Goal: Browse casually: Explore the website without a specific task or goal

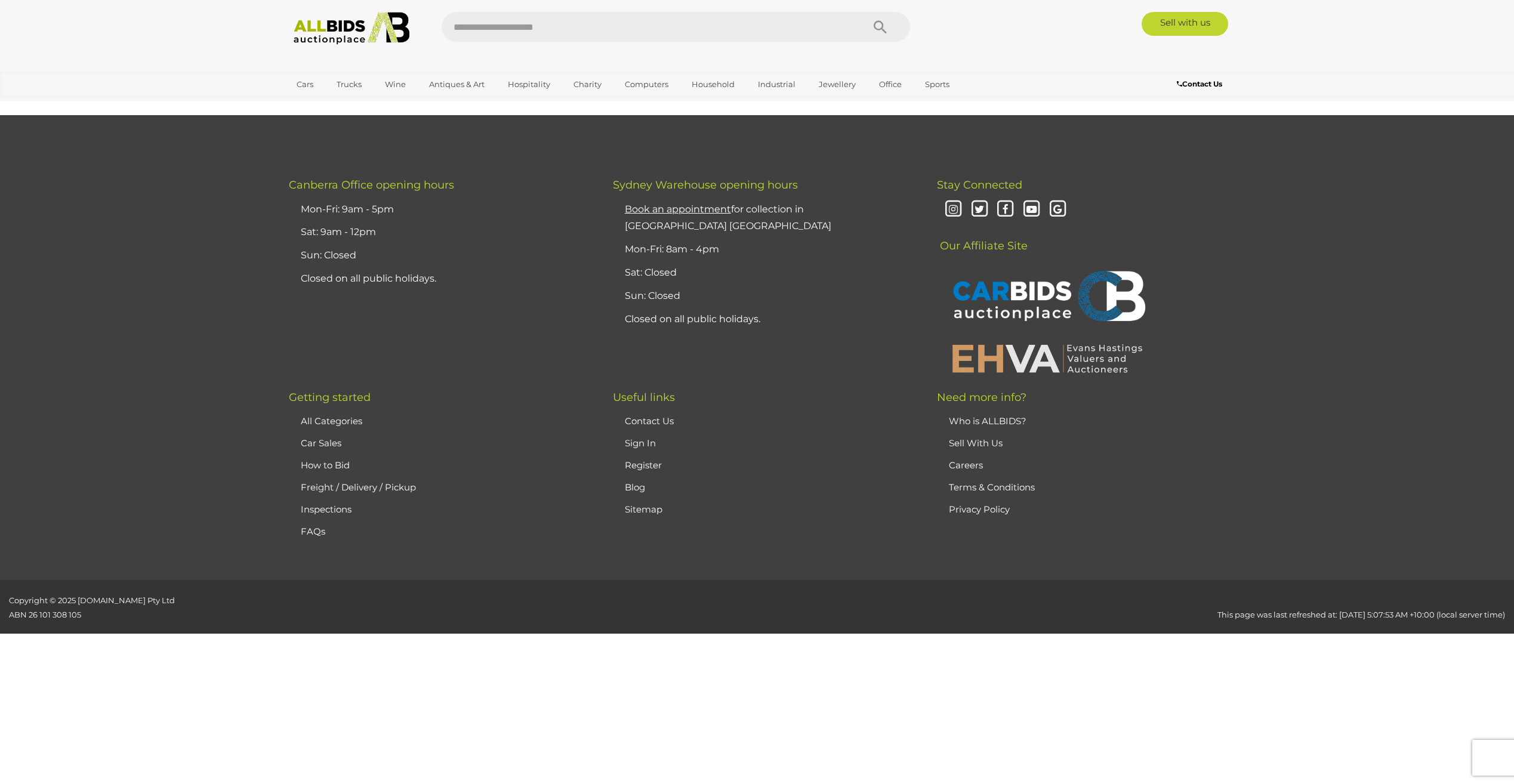
click at [1315, 186] on html "< Dutch PZH Gouda Vase in the '[PERSON_NAME]' - Lot 1110519 | ALLBIDS | ! $" at bounding box center [757, 392] width 1514 height 784
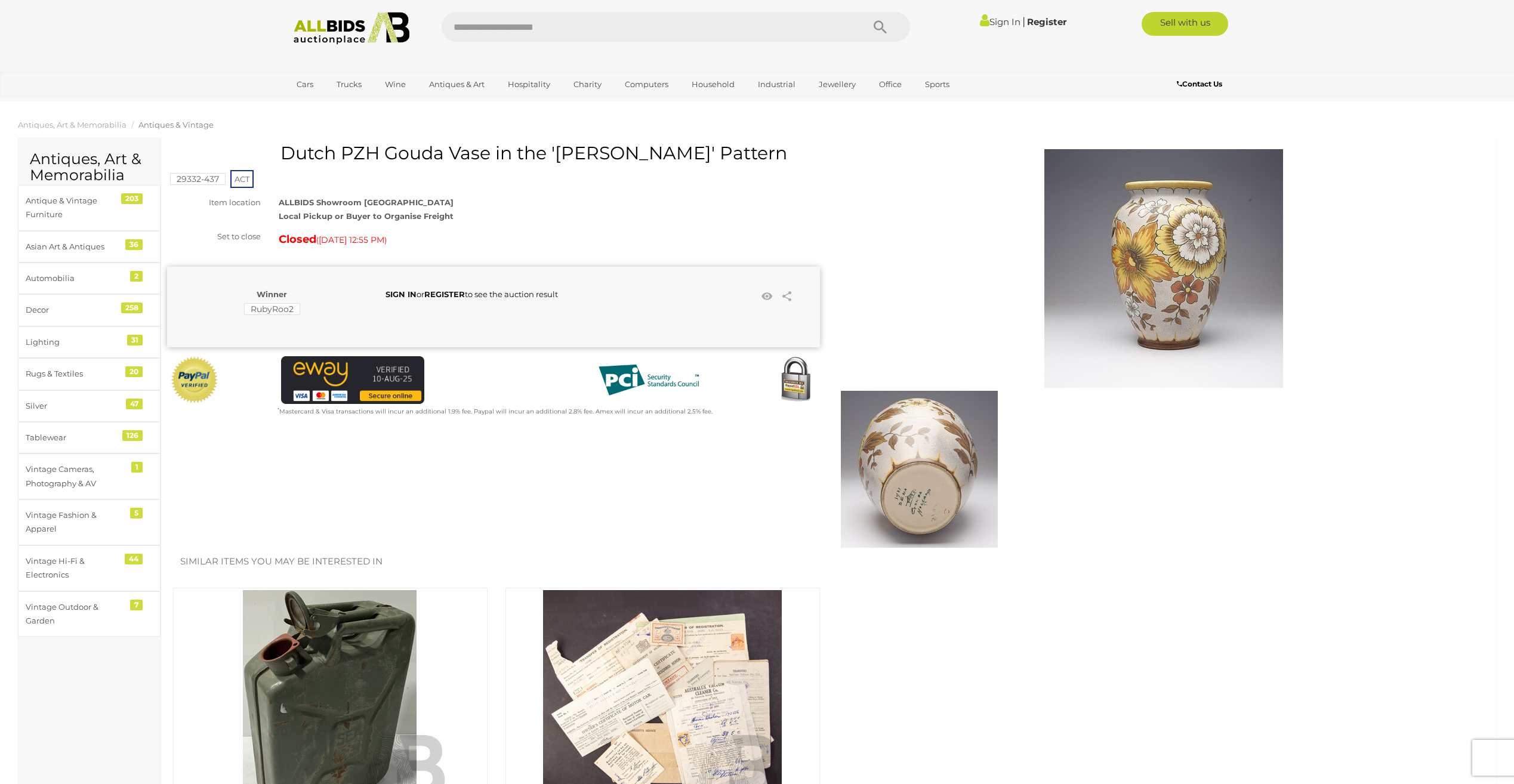
click at [1194, 281] on img at bounding box center [1163, 268] width 239 height 239
